Goal: Information Seeking & Learning: Learn about a topic

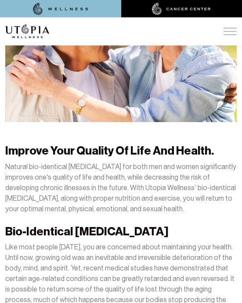
scroll to position [250, 0]
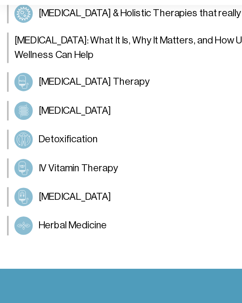
scroll to position [1345, 0]
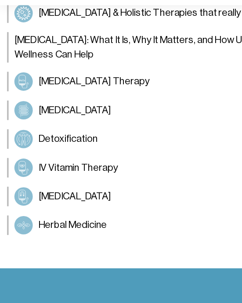
click at [17, 165] on img at bounding box center [18, 170] width 11 height 11
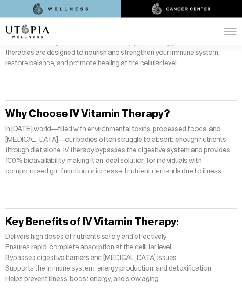
scroll to position [442, 0]
click at [81, 215] on strong "Key Benefits of IV Vitamin Therapy:" at bounding box center [92, 221] width 174 height 13
click at [83, 215] on strong "Key Benefits of IV Vitamin Therapy:" at bounding box center [92, 221] width 174 height 13
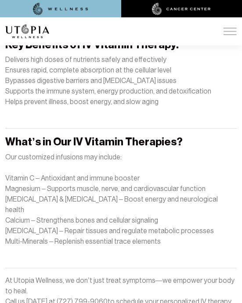
scroll to position [619, 0]
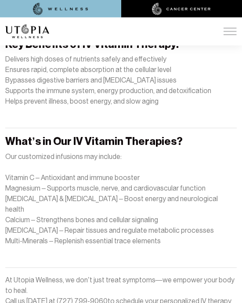
click at [26, 135] on strong "What’s in Our IV Vitamin Therapies?" at bounding box center [93, 141] width 177 height 13
click at [32, 135] on strong "What’s in Our IV Vitamin Therapies?" at bounding box center [93, 141] width 177 height 13
click at [57, 97] on li "Helps prevent illness, boost energy, and slow aging" at bounding box center [121, 102] width 232 height 11
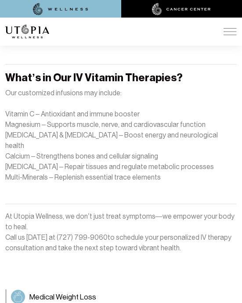
scroll to position [690, 0]
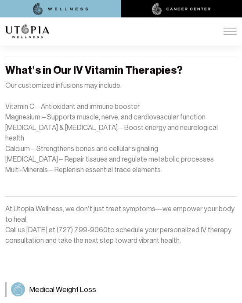
click at [25, 204] on p "At Utopia Wellness, we don’t just treat symptoms—we empower your body to heal. …" at bounding box center [121, 225] width 232 height 42
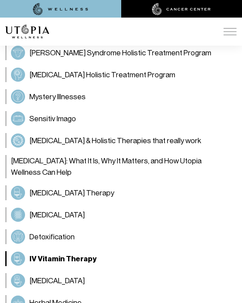
scroll to position [1025, 0]
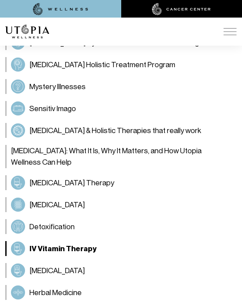
click at [9, 285] on link "Herbal Medicine" at bounding box center [121, 292] width 232 height 15
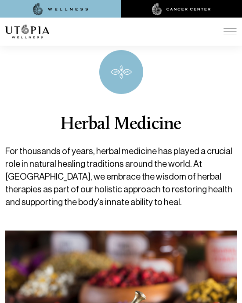
click at [22, 213] on div "Herbal Medicine For thousands of years, herbal medicine has played a crucial ro…" at bounding box center [121, 129] width 232 height 203
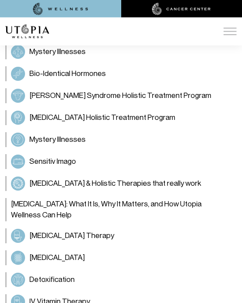
scroll to position [1246, 0]
click at [14, 272] on link "Detoxification" at bounding box center [121, 279] width 232 height 15
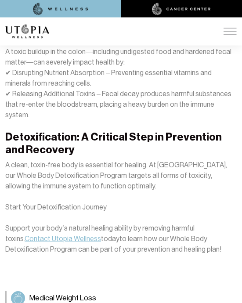
scroll to position [773, 0]
